Goal: Task Accomplishment & Management: Complete application form

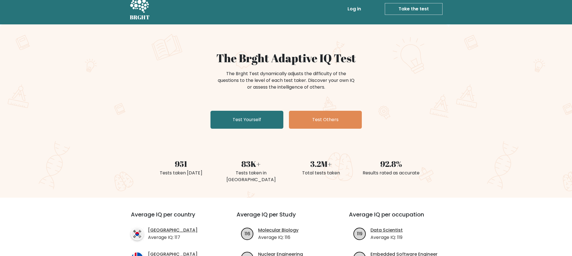
scroll to position [5, 0]
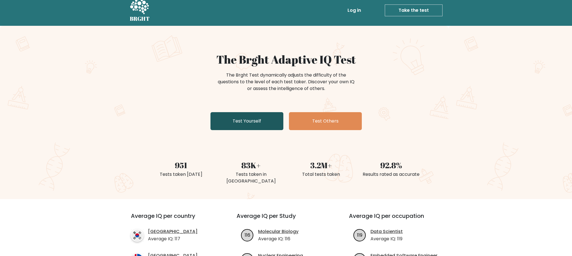
click at [239, 121] on link "Test Yourself" at bounding box center [246, 121] width 73 height 18
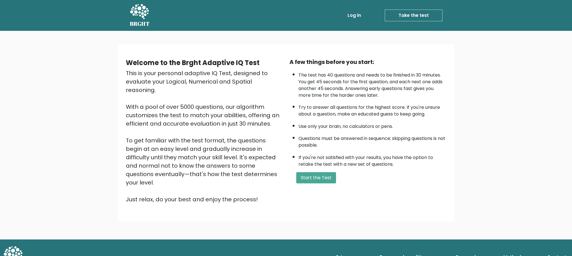
scroll to position [1, 0]
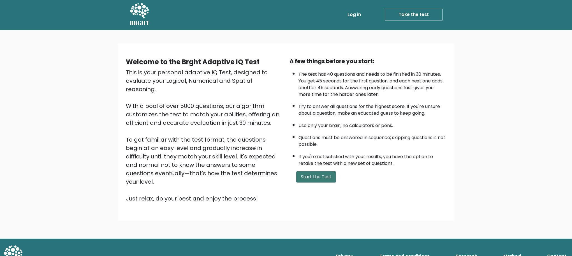
click at [303, 177] on button "Start the Test" at bounding box center [316, 176] width 40 height 11
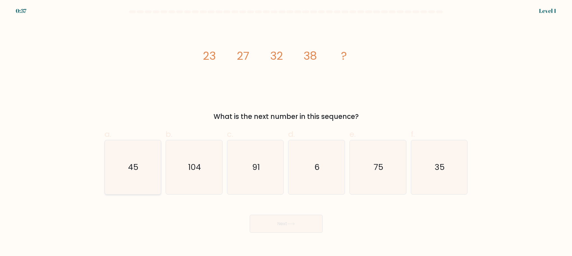
click at [127, 169] on icon "45" at bounding box center [133, 167] width 54 height 54
click at [286, 132] on input "a. 45" at bounding box center [286, 130] width 0 height 4
radio input "true"
click at [270, 227] on button "Next" at bounding box center [286, 224] width 73 height 18
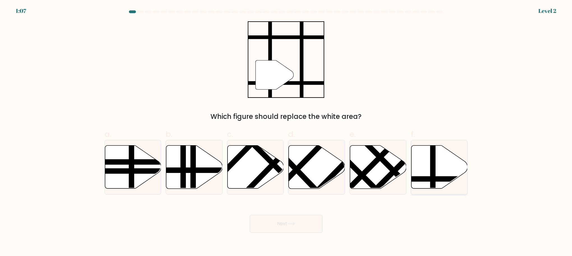
click at [433, 179] on line at bounding box center [433, 144] width 0 height 113
click at [286, 132] on input "f." at bounding box center [286, 130] width 0 height 4
radio input "true"
click at [279, 228] on button "Next" at bounding box center [286, 224] width 73 height 18
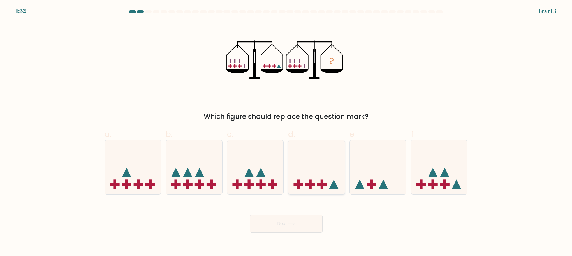
click at [315, 179] on icon at bounding box center [316, 167] width 56 height 47
click at [286, 132] on input "d." at bounding box center [286, 130] width 0 height 4
radio input "true"
click at [281, 226] on button "Next" at bounding box center [286, 224] width 73 height 18
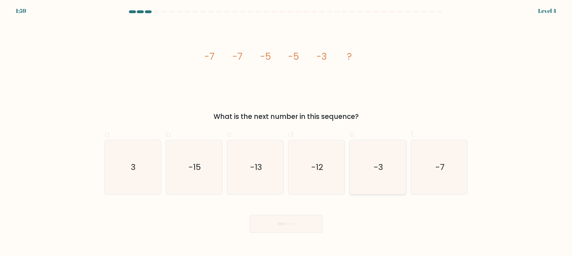
click at [373, 171] on icon "-3" at bounding box center [378, 167] width 54 height 54
click at [286, 132] on input "e. -3" at bounding box center [286, 130] width 0 height 4
radio input "true"
click at [278, 226] on button "Next" at bounding box center [286, 224] width 73 height 18
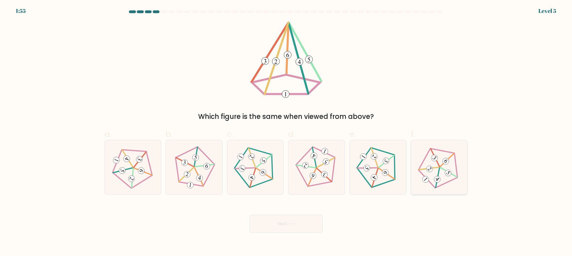
click at [429, 177] on icon at bounding box center [438, 167] width 43 height 43
click at [286, 132] on input "f." at bounding box center [286, 130] width 0 height 4
radio input "true"
click at [291, 220] on button "Next" at bounding box center [286, 224] width 73 height 18
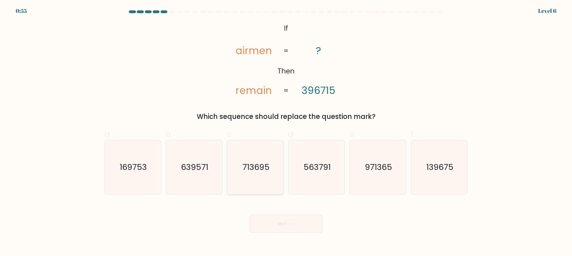
click at [260, 168] on text "713695" at bounding box center [255, 167] width 27 height 11
click at [286, 132] on input "c. 713695" at bounding box center [286, 130] width 0 height 4
radio input "true"
click at [274, 222] on button "Next" at bounding box center [286, 224] width 73 height 18
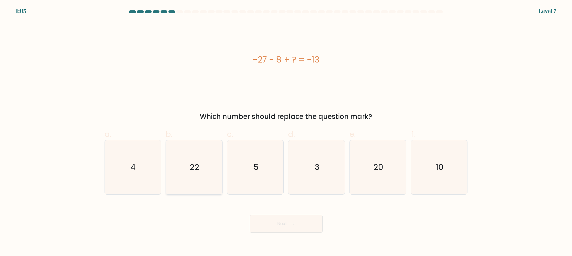
click at [193, 178] on icon "22" at bounding box center [194, 167] width 54 height 54
click at [286, 132] on input "b. 22" at bounding box center [286, 130] width 0 height 4
radio input "true"
click at [282, 221] on button "Next" at bounding box center [286, 224] width 73 height 18
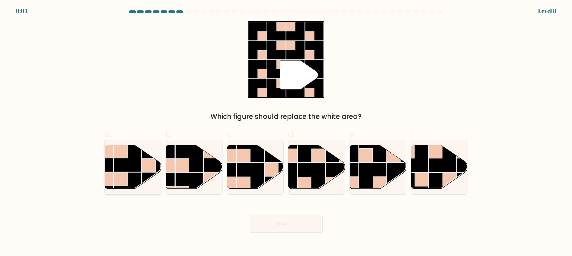
click at [134, 168] on rect at bounding box center [127, 158] width 27 height 27
click at [286, 132] on input "a." at bounding box center [286, 130] width 0 height 4
radio input "true"
click at [275, 225] on button "Next" at bounding box center [286, 224] width 73 height 18
